Goal: Find specific page/section: Find specific page/section

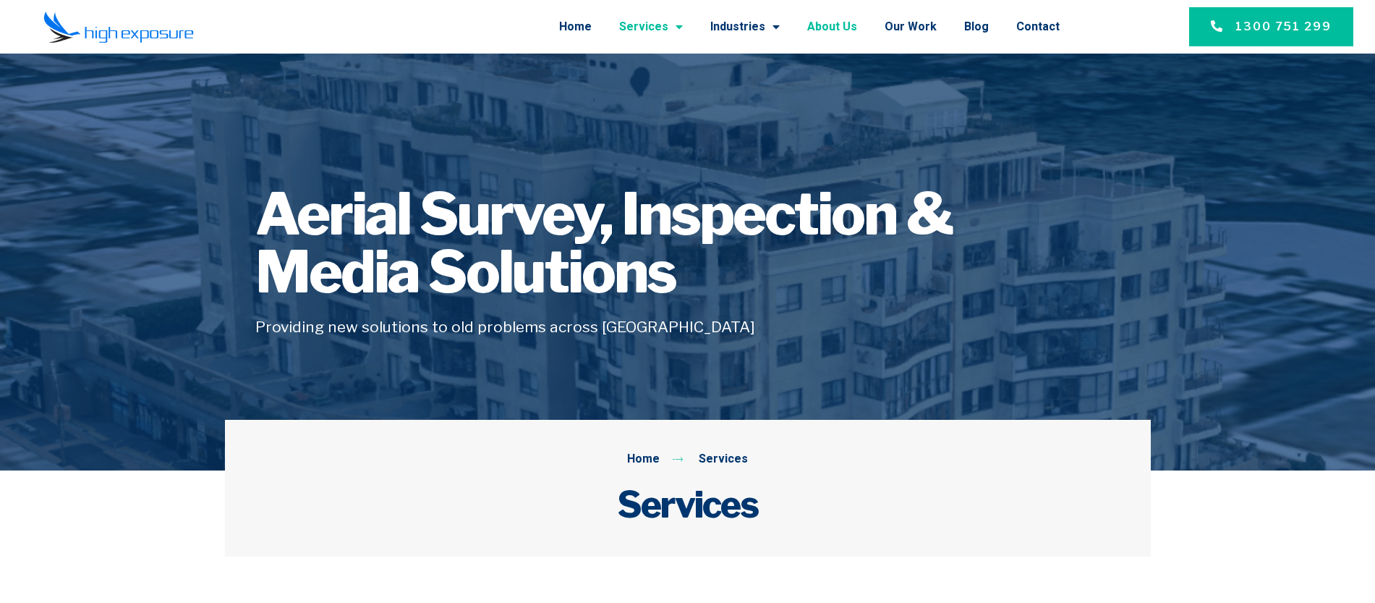
click at [836, 25] on link "About Us" at bounding box center [832, 27] width 50 height 38
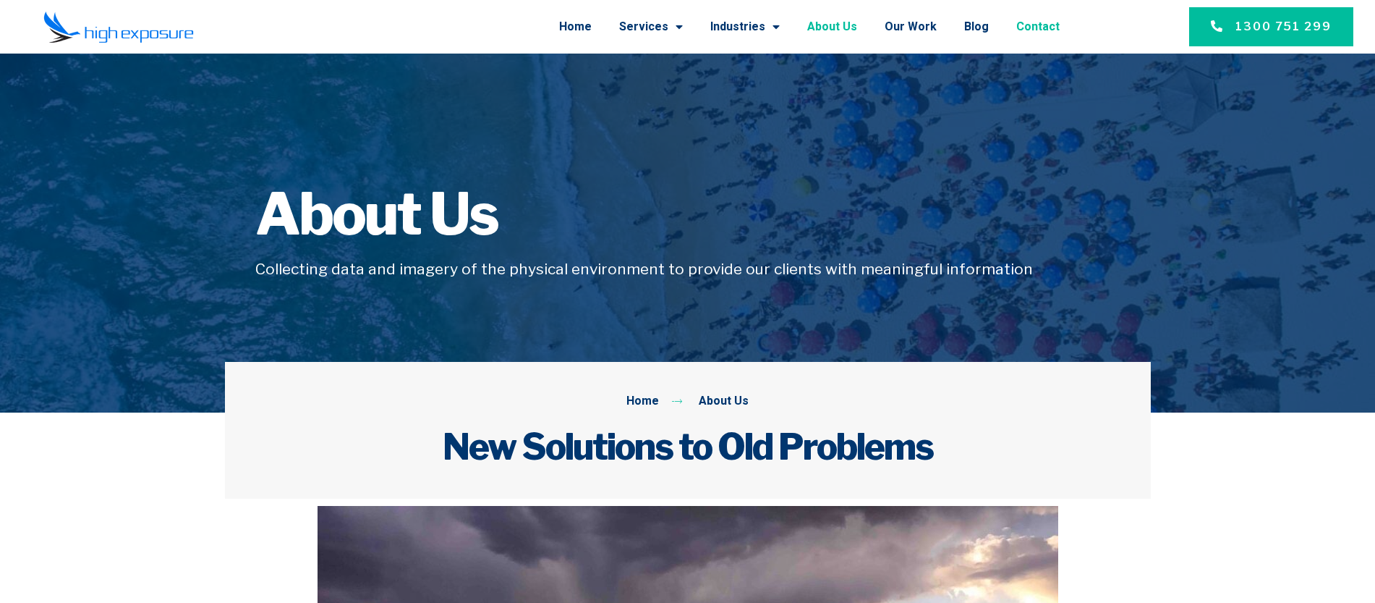
click at [1042, 25] on link "Contact" at bounding box center [1037, 27] width 43 height 38
